Goal: Navigation & Orientation: Find specific page/section

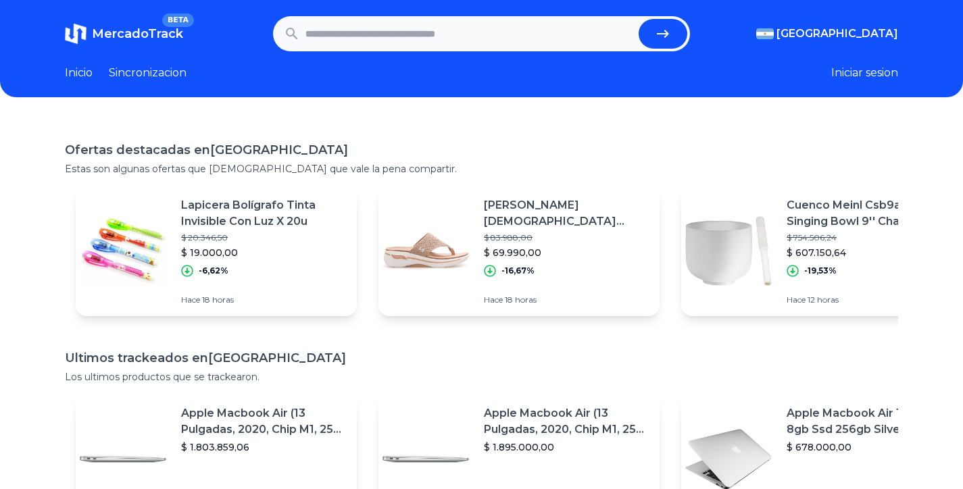
click at [147, 72] on link "Sincronizacion" at bounding box center [148, 73] width 78 height 16
click at [137, 31] on span "MercadoTrack" at bounding box center [137, 33] width 91 height 15
click at [81, 72] on link "Inicio" at bounding box center [79, 73] width 28 height 16
click at [742, 39] on div "[GEOGRAPHIC_DATA] [GEOGRAPHIC_DATA] [GEOGRAPHIC_DATA] [GEOGRAPHIC_DATA] [GEOGRA…" at bounding box center [794, 34] width 208 height 16
